Goal: Navigation & Orientation: Find specific page/section

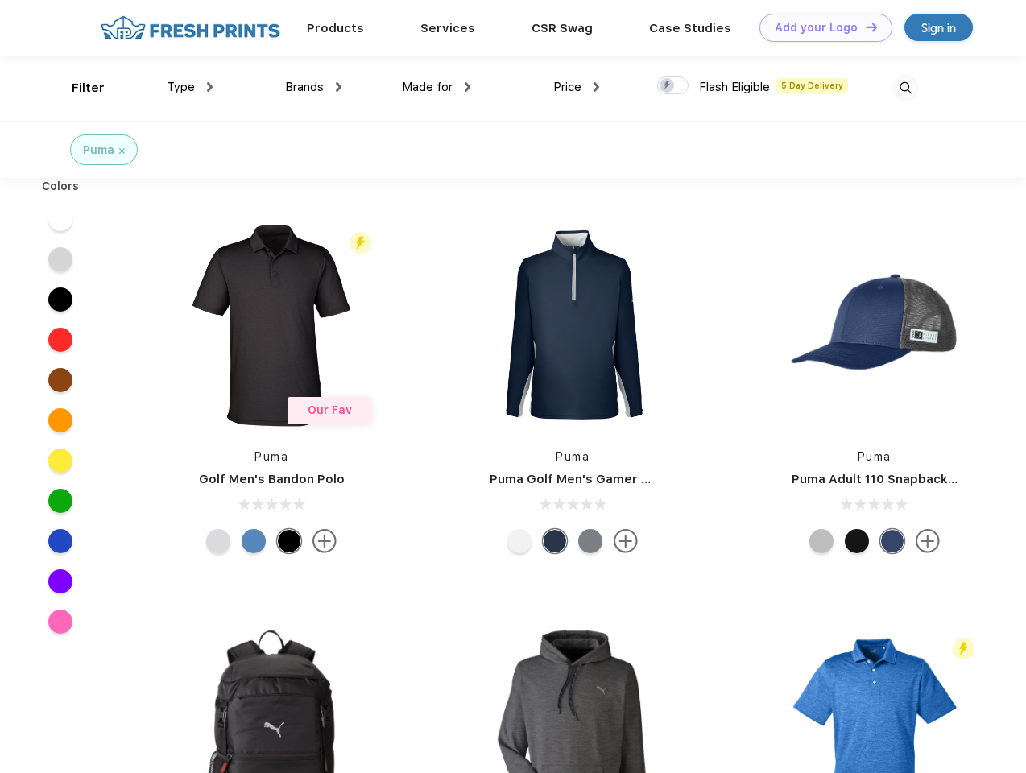
click at [820, 27] on link "Add your Logo Design Tool" at bounding box center [826, 28] width 133 height 28
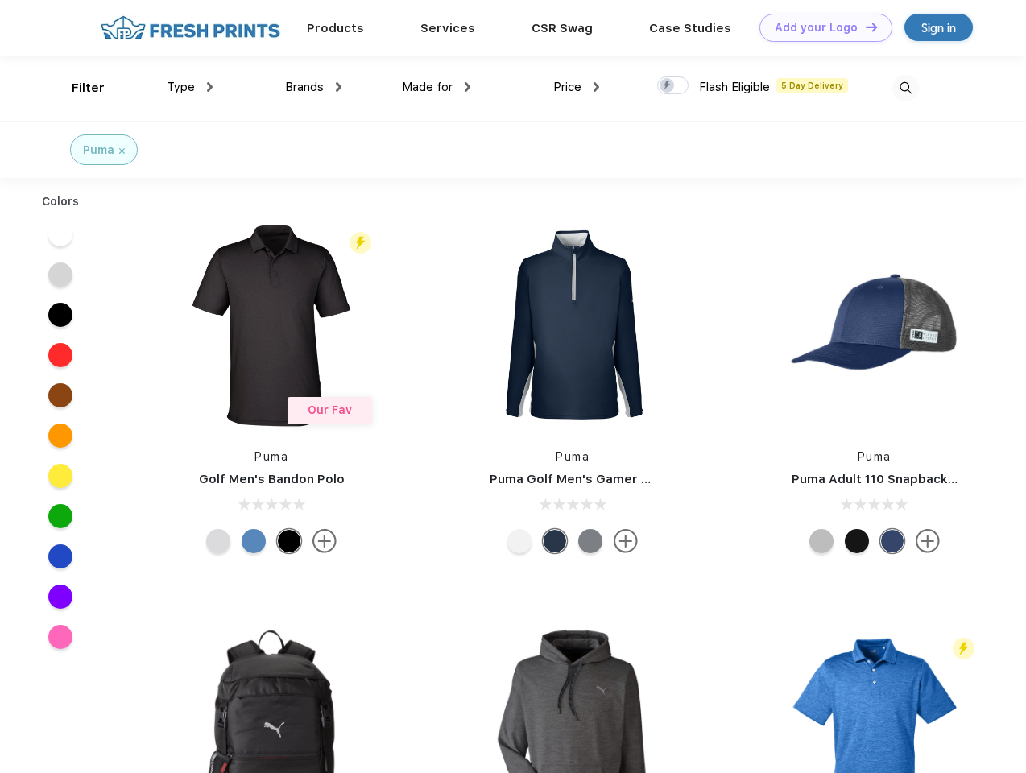
click at [0, 0] on div "Design Tool" at bounding box center [0, 0] width 0 height 0
click at [864, 27] on link "Add your Logo Design Tool" at bounding box center [826, 28] width 133 height 28
click at [77, 88] on div "Filter" at bounding box center [88, 88] width 33 height 19
click at [190, 87] on span "Type" at bounding box center [181, 87] width 28 height 15
click at [313, 87] on span "Brands" at bounding box center [304, 87] width 39 height 15
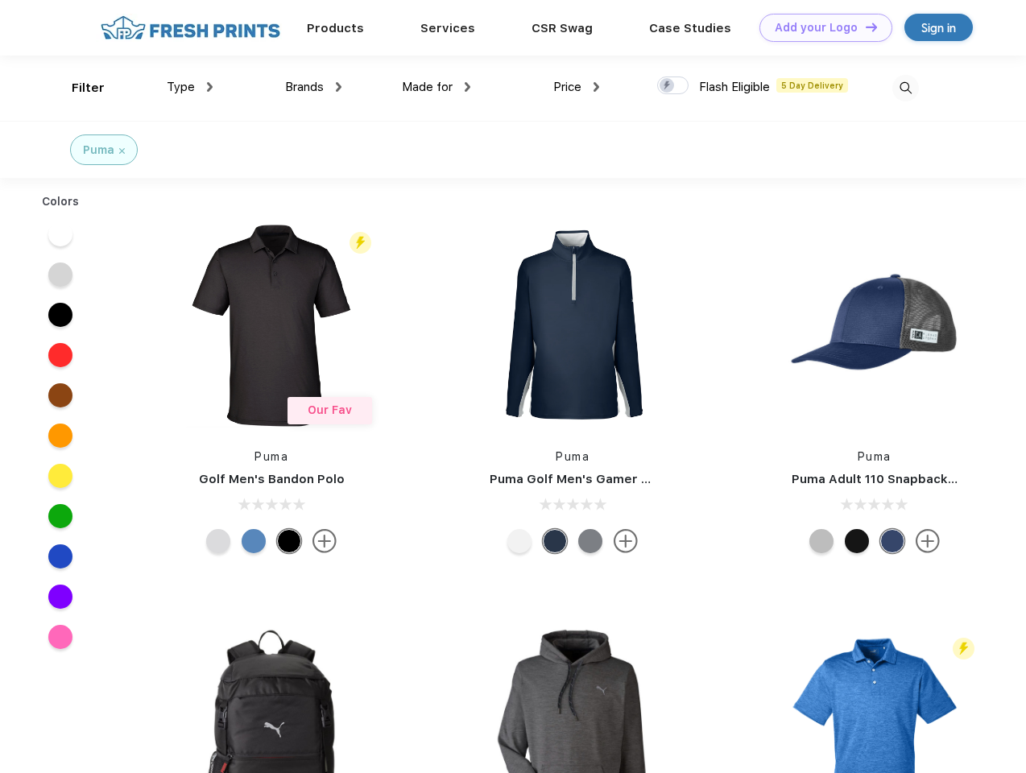
click at [437, 87] on span "Made for" at bounding box center [427, 87] width 51 height 15
click at [577, 87] on span "Price" at bounding box center [567, 87] width 28 height 15
click at [673, 86] on div at bounding box center [672, 86] width 31 height 18
click at [668, 86] on input "checkbox" at bounding box center [662, 81] width 10 height 10
click at [905, 88] on img at bounding box center [906, 88] width 27 height 27
